Goal: Task Accomplishment & Management: Manage account settings

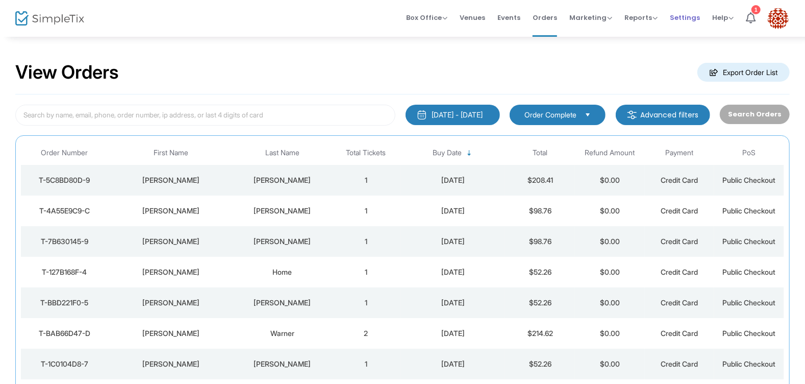
click at [687, 23] on span "Settings" at bounding box center [685, 18] width 30 height 26
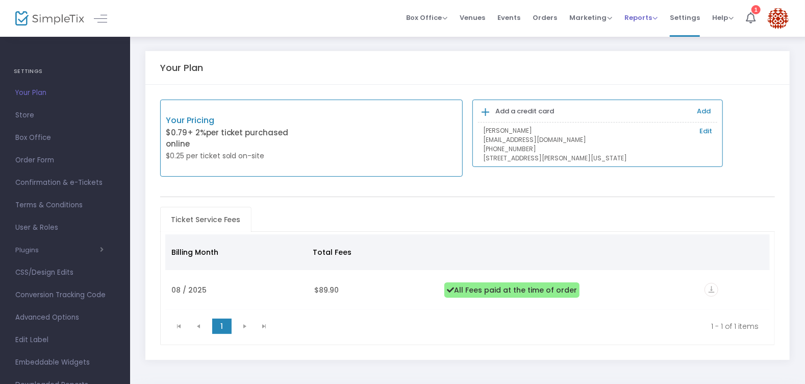
click at [653, 15] on span "Reports" at bounding box center [641, 18] width 33 height 10
click at [657, 36] on li "Analytics" at bounding box center [658, 34] width 66 height 20
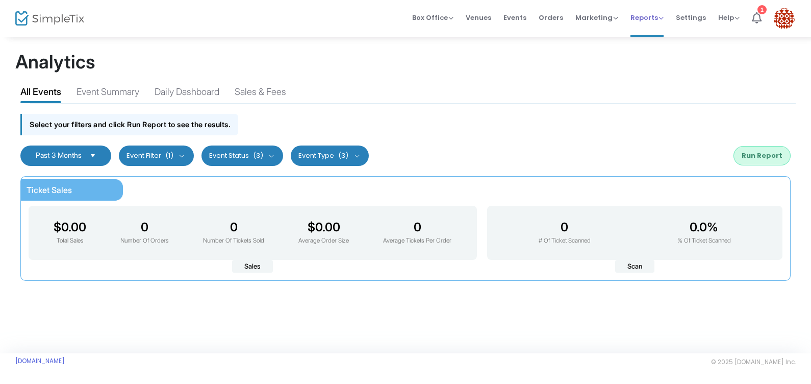
click at [662, 18] on span "Reports" at bounding box center [647, 18] width 33 height 10
click at [612, 18] on span "Marketing" at bounding box center [597, 18] width 43 height 10
click at [618, 35] on li "Promo Codes" at bounding box center [617, 34] width 82 height 20
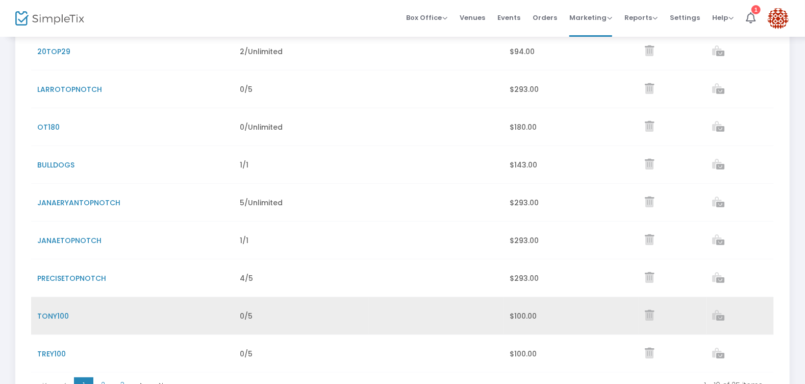
scroll to position [183, 0]
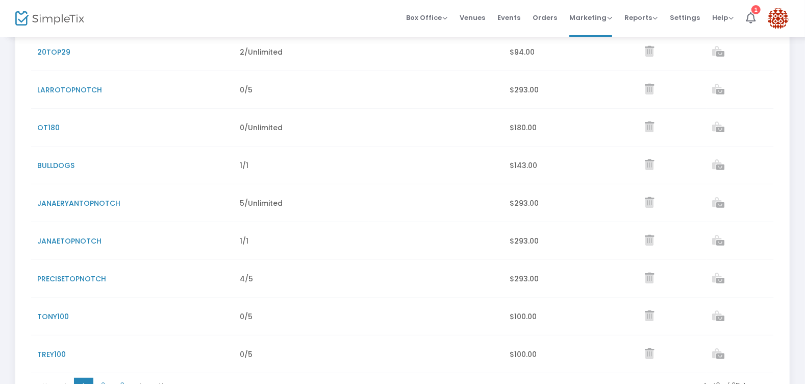
click at [91, 278] on span "PRECISETOPNOTCH" at bounding box center [71, 279] width 69 height 10
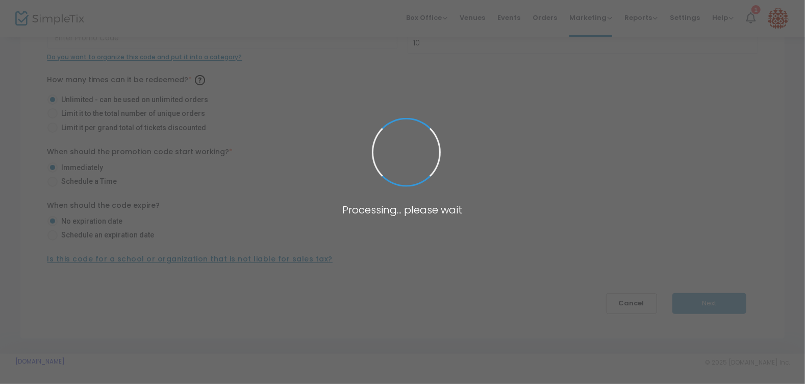
type input "PRECISETOPNOTCH"
radio input "false"
radio input "true"
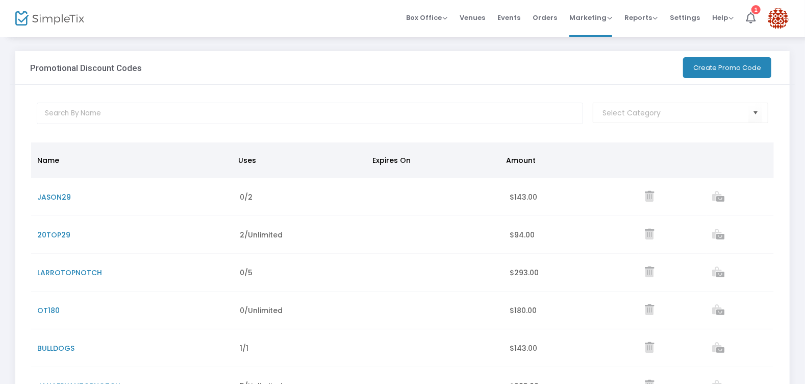
scroll to position [278, 0]
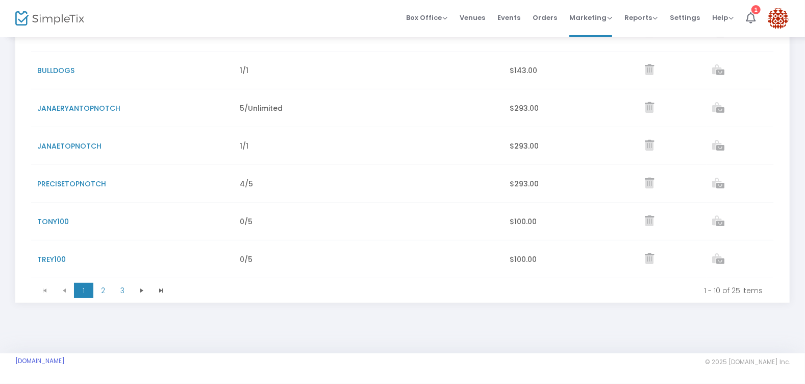
click at [718, 182] on icon "Data table" at bounding box center [719, 183] width 12 height 11
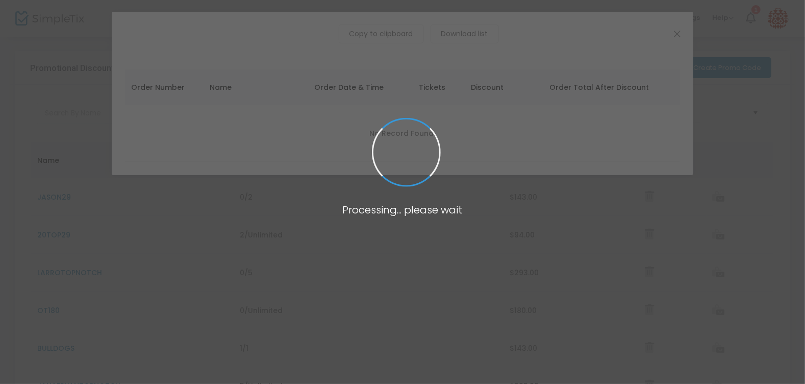
scroll to position [0, 0]
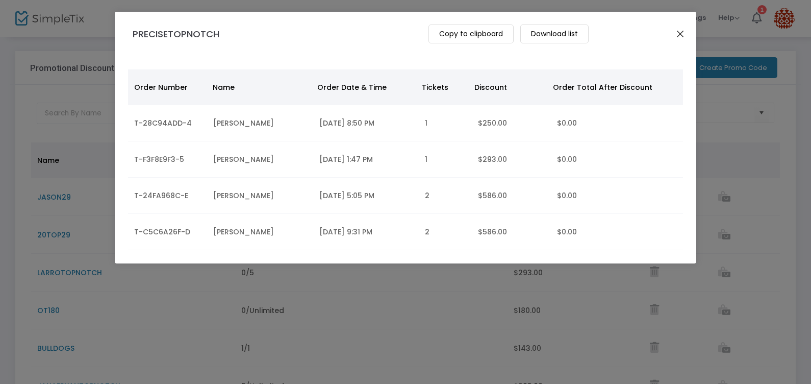
click at [678, 31] on button "Close" at bounding box center [680, 33] width 13 height 13
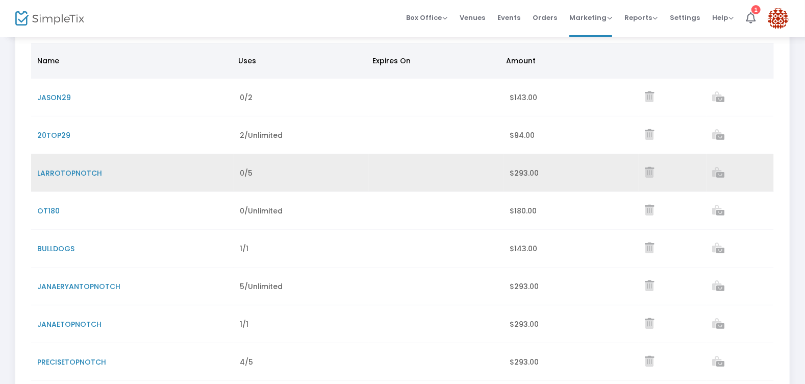
scroll to position [99, 0]
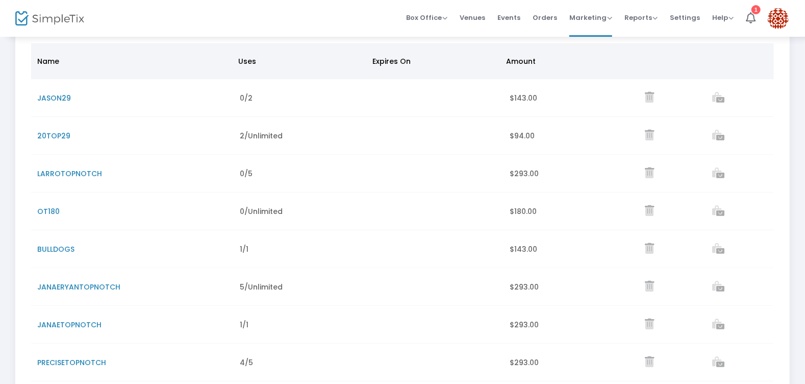
click at [717, 135] on icon "Data table" at bounding box center [719, 135] width 12 height 11
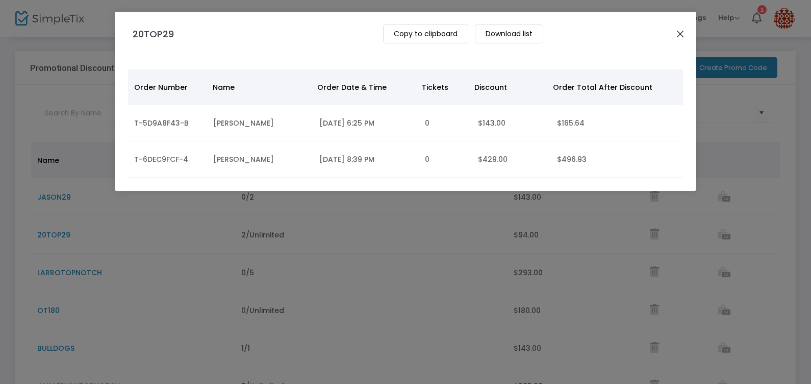
click at [678, 39] on button "Close" at bounding box center [680, 33] width 13 height 13
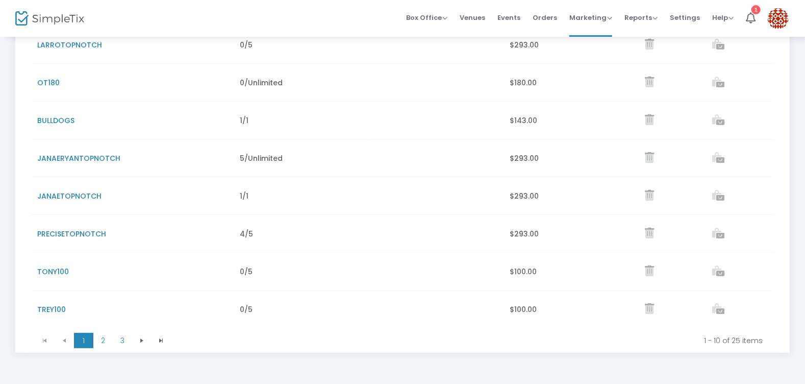
scroll to position [228, 0]
click at [102, 337] on span "2" at bounding box center [102, 339] width 19 height 15
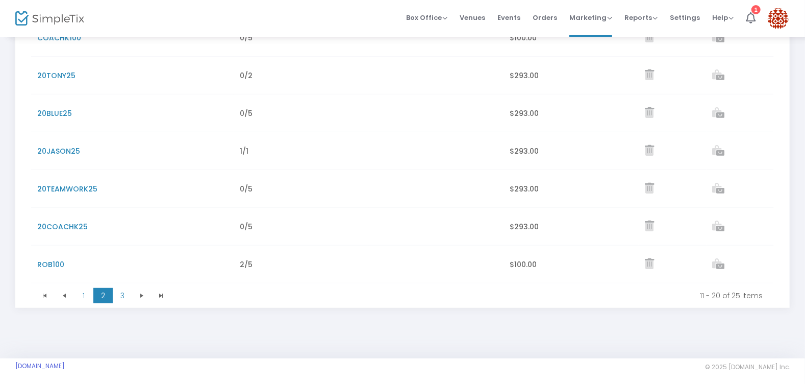
scroll to position [276, 0]
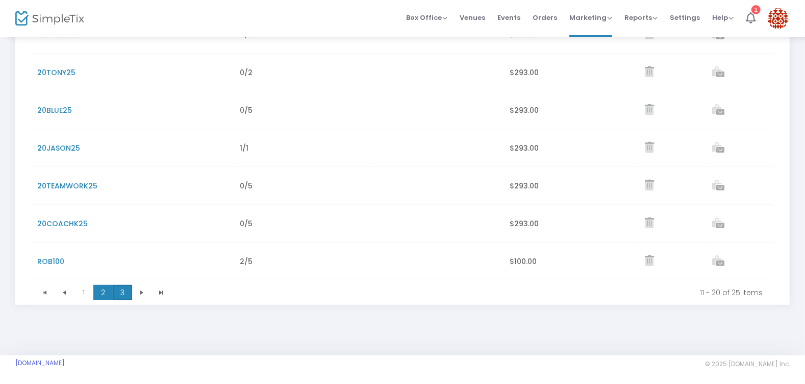
click at [120, 293] on span "3" at bounding box center [122, 292] width 19 height 15
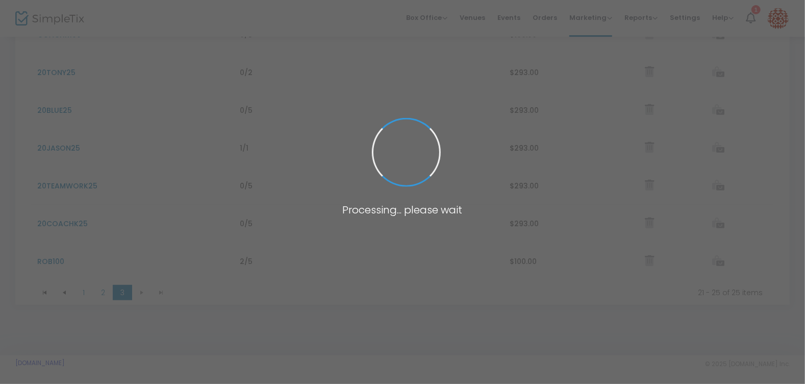
scroll to position [88, 0]
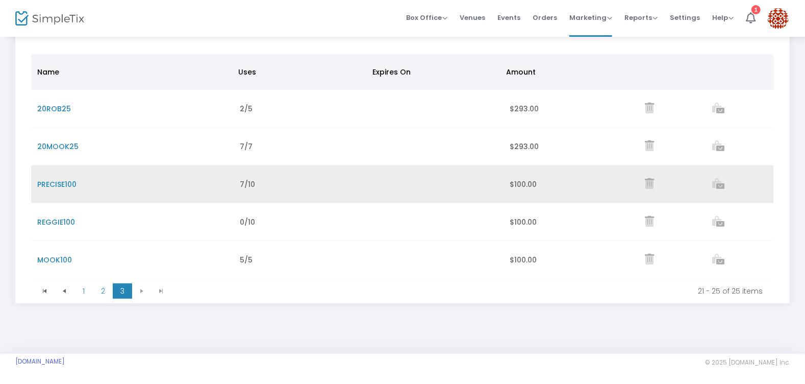
click at [713, 179] on icon "Data table" at bounding box center [719, 183] width 12 height 11
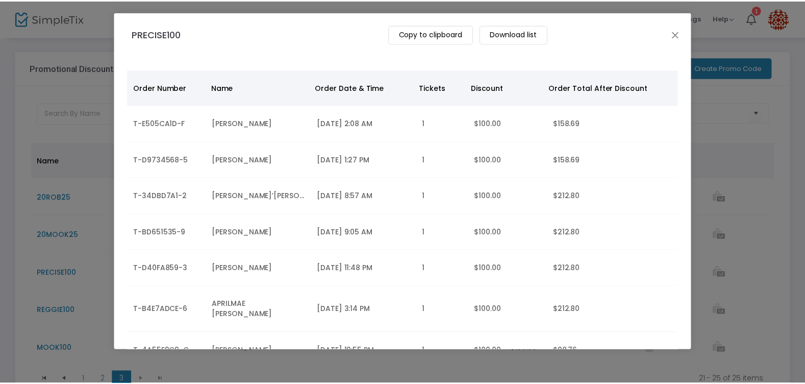
scroll to position [7, 0]
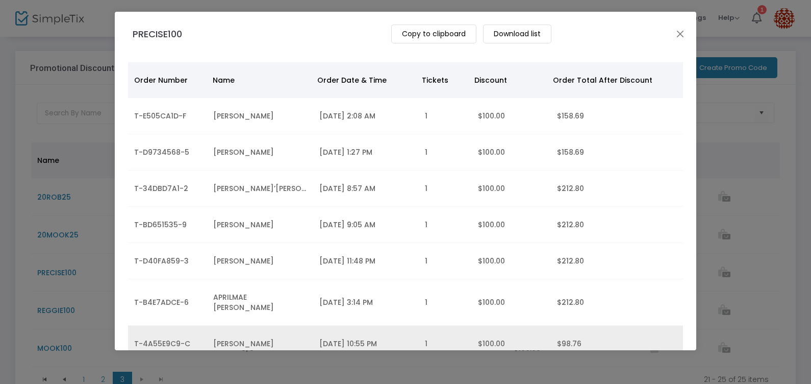
click at [262, 332] on td "[PERSON_NAME]" at bounding box center [260, 344] width 106 height 36
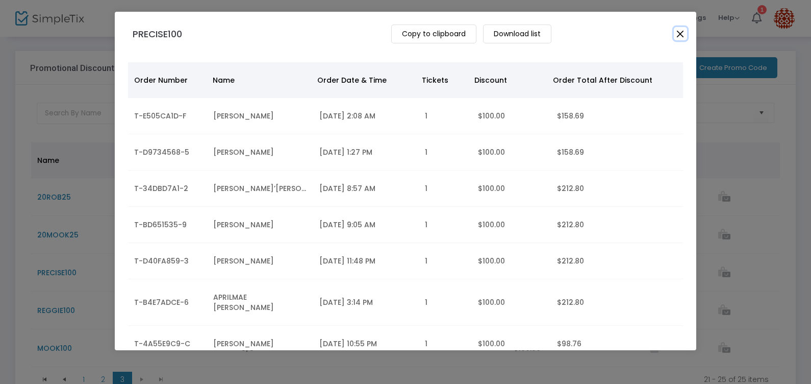
click at [679, 31] on button "Close" at bounding box center [680, 33] width 13 height 13
